Goal: Task Accomplishment & Management: Manage account settings

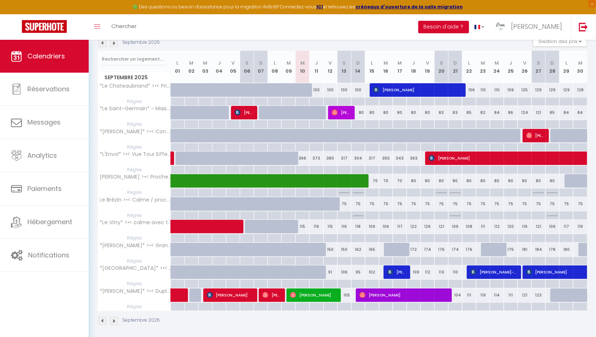
click at [115, 42] on img at bounding box center [114, 43] width 8 height 8
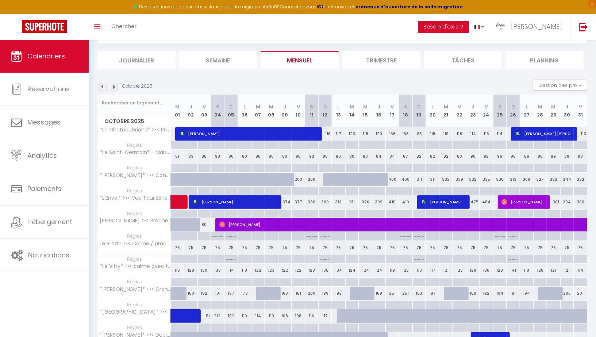
scroll to position [83, 0]
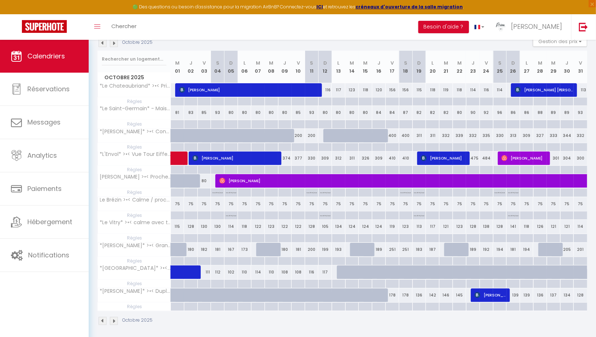
click at [104, 45] on img at bounding box center [102, 43] width 8 height 8
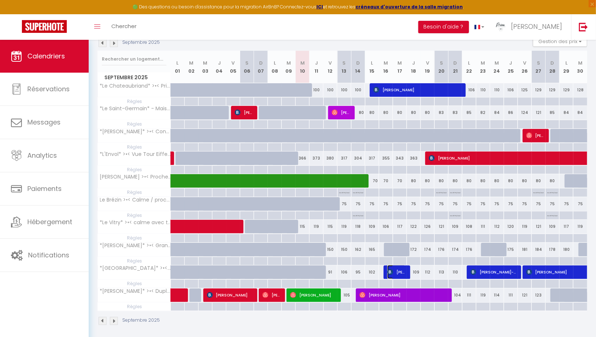
click at [390, 270] on img at bounding box center [390, 272] width 6 height 6
select select "OK"
select select "KO"
select select "1"
select select "0"
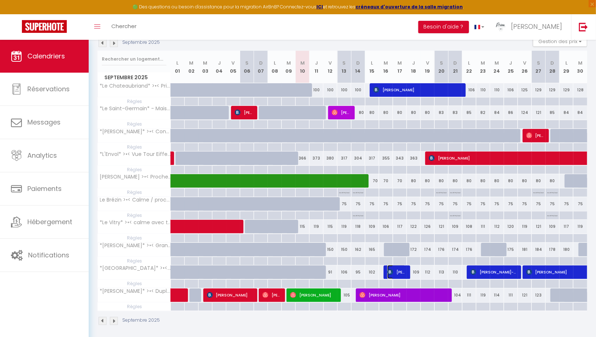
select select "1"
select select
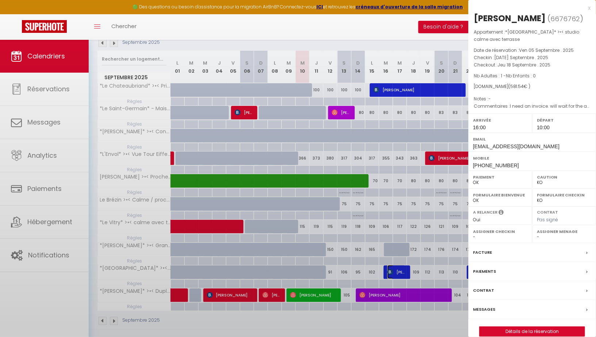
select select "36750"
select select "22827"
